Goal: Use online tool/utility: Utilize a website feature to perform a specific function

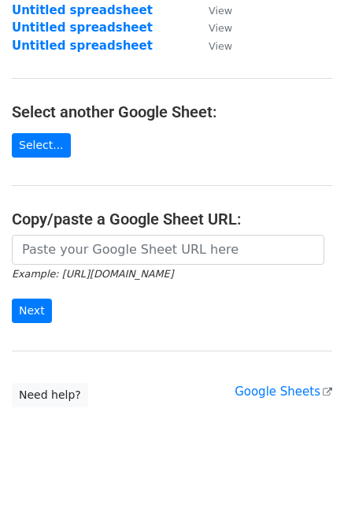
scroll to position [222, 0]
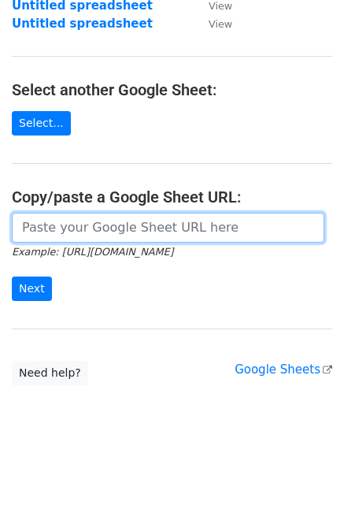
click at [46, 235] on input "url" at bounding box center [168, 228] width 313 height 30
paste input "https://docs.google.com/spreadsheets/d/1oyc-t1K1dm3arQ6-iVn69405Gh7Q-Z6UJHkQwf0…"
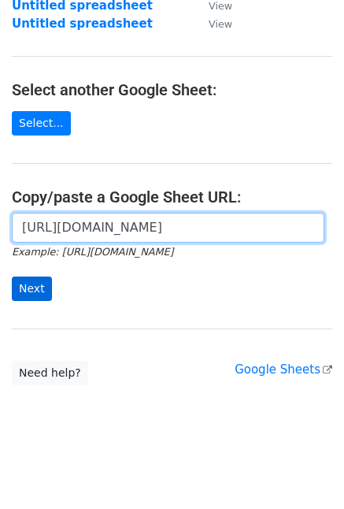
type input "https://docs.google.com/spreadsheets/d/1oyc-t1K1dm3arQ6-iVn69405Gh7Q-Z6UJHkQwf0…"
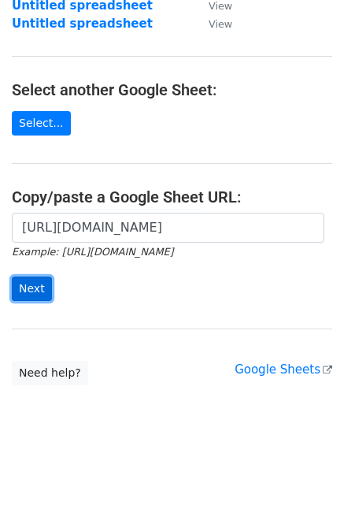
scroll to position [0, 0]
click at [28, 290] on input "Next" at bounding box center [32, 288] width 40 height 24
